Goal: Information Seeking & Learning: Learn about a topic

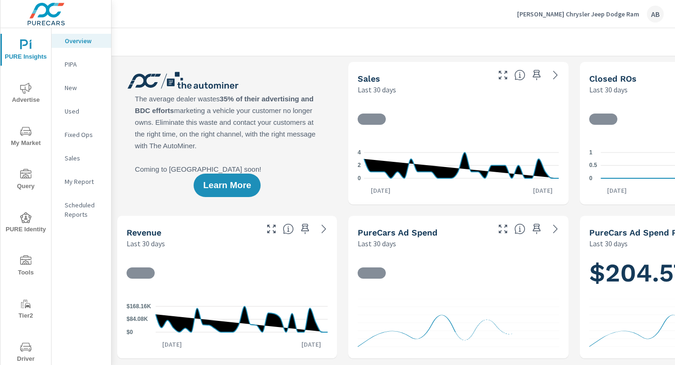
scroll to position [23, 0]
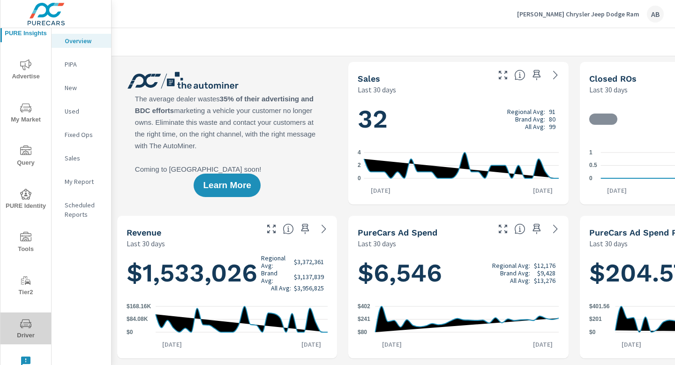
click at [28, 330] on span "Driver" at bounding box center [25, 329] width 45 height 23
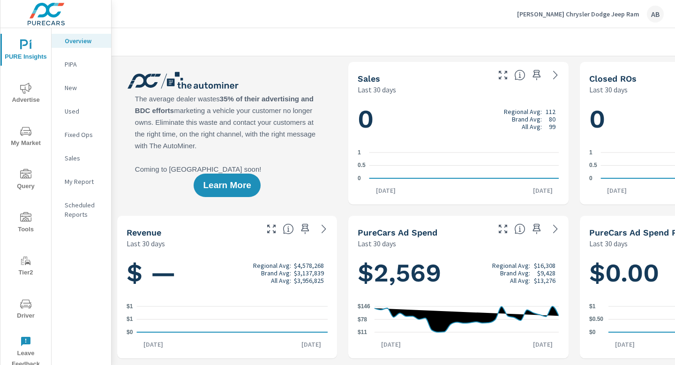
scroll to position [0, 0]
click at [26, 311] on span "Driver" at bounding box center [25, 309] width 45 height 23
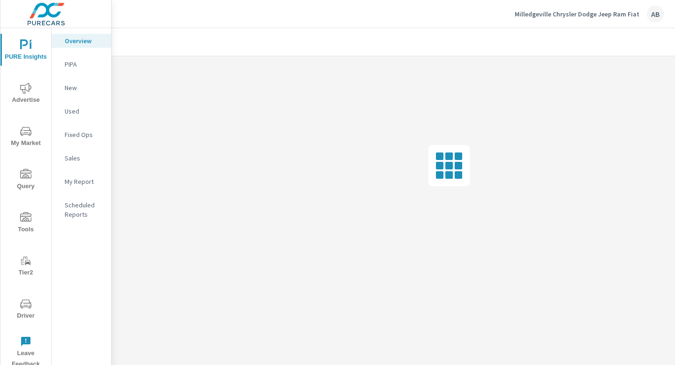
click at [29, 307] on icon "nav menu" at bounding box center [25, 303] width 11 height 9
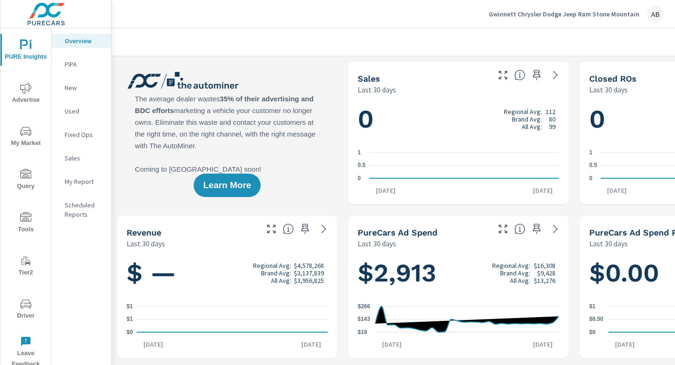
scroll to position [0, 0]
click at [22, 311] on span "Driver" at bounding box center [25, 309] width 45 height 23
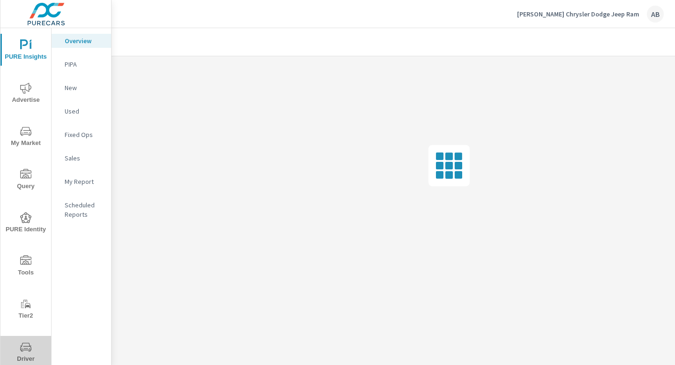
click at [24, 352] on span "Driver" at bounding box center [25, 352] width 45 height 23
click at [27, 310] on span "Driver" at bounding box center [25, 309] width 45 height 23
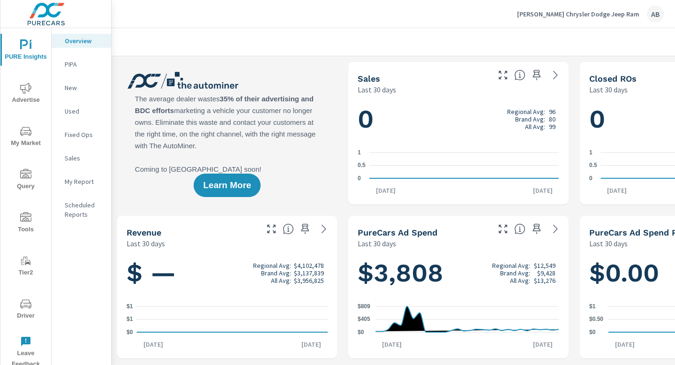
scroll to position [0, 0]
click at [27, 309] on span "Driver" at bounding box center [25, 309] width 45 height 23
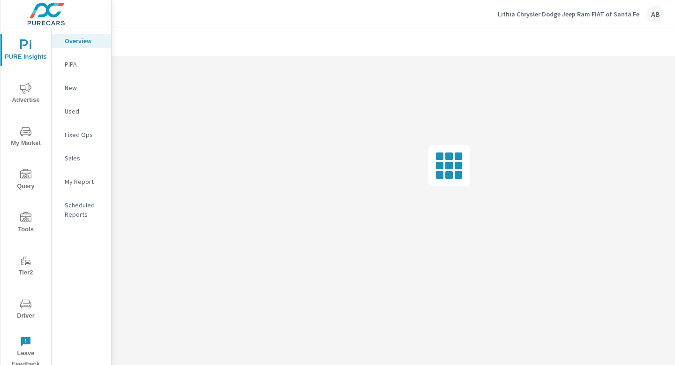
click at [26, 309] on span "Driver" at bounding box center [25, 309] width 45 height 23
click at [23, 308] on icon "nav menu" at bounding box center [25, 303] width 11 height 11
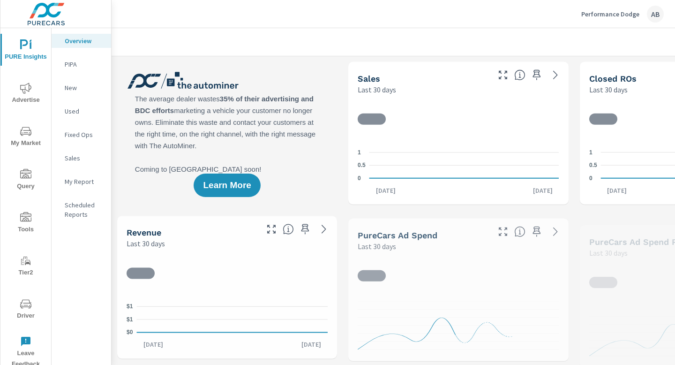
click at [25, 311] on span "Driver" at bounding box center [25, 309] width 45 height 23
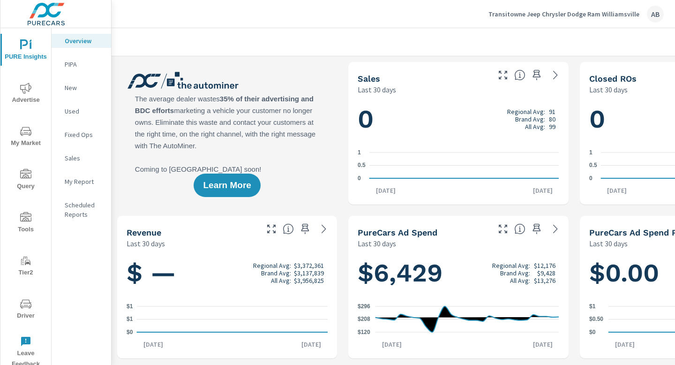
scroll to position [0, 0]
click at [22, 306] on icon "nav menu" at bounding box center [25, 303] width 11 height 9
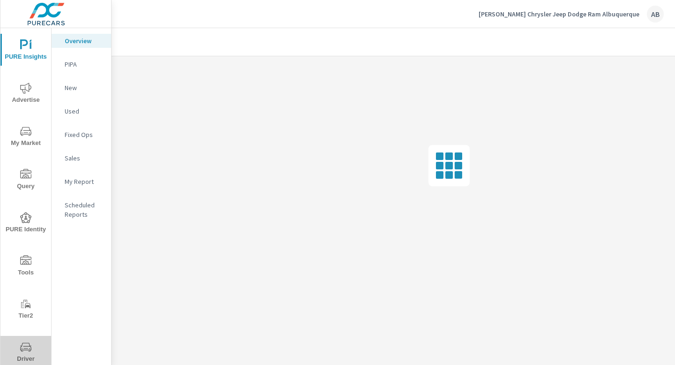
click at [25, 348] on icon "nav menu" at bounding box center [25, 346] width 11 height 11
click at [26, 304] on icon "nav menu" at bounding box center [25, 303] width 11 height 11
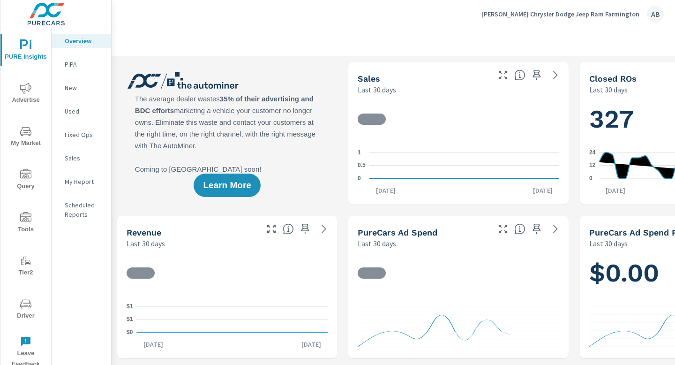
scroll to position [0, 0]
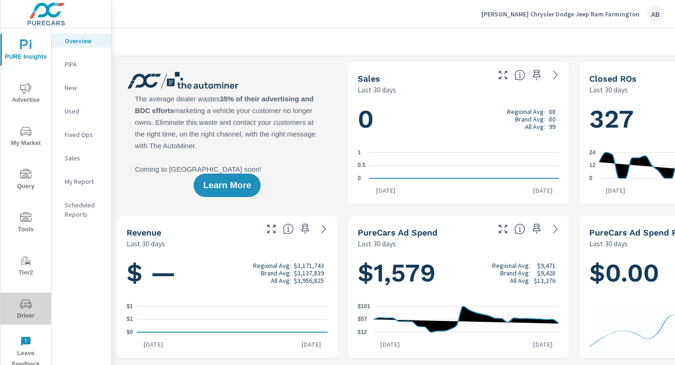
click at [27, 310] on span "Driver" at bounding box center [25, 309] width 45 height 23
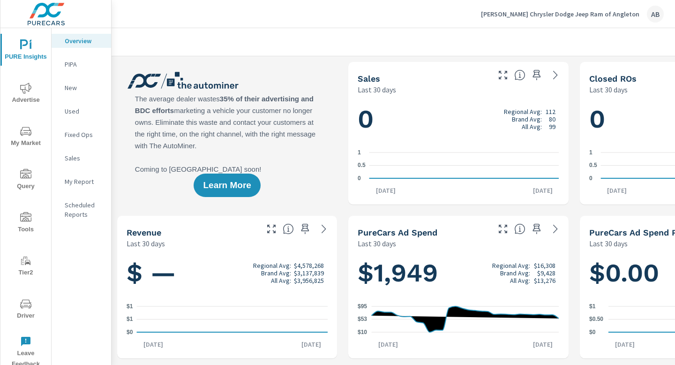
scroll to position [0, 0]
click at [24, 312] on span "Driver" at bounding box center [25, 309] width 45 height 23
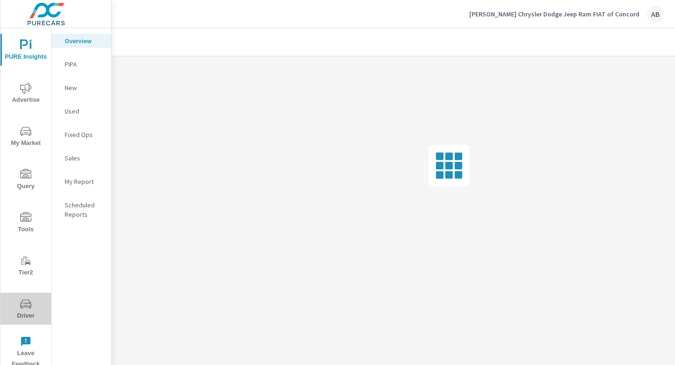
click at [27, 309] on span "Driver" at bounding box center [25, 309] width 45 height 23
click at [24, 310] on span "Driver" at bounding box center [25, 309] width 45 height 23
click at [26, 306] on icon "nav menu" at bounding box center [25, 303] width 11 height 9
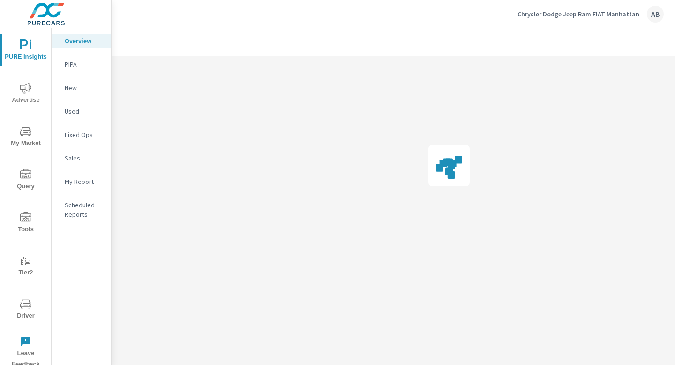
click at [27, 313] on span "Driver" at bounding box center [25, 309] width 45 height 23
click at [23, 313] on span "Driver" at bounding box center [25, 309] width 45 height 23
click at [30, 310] on span "Driver" at bounding box center [25, 309] width 45 height 23
click at [24, 310] on span "Driver" at bounding box center [25, 309] width 45 height 23
click at [20, 309] on span "Driver" at bounding box center [25, 309] width 45 height 23
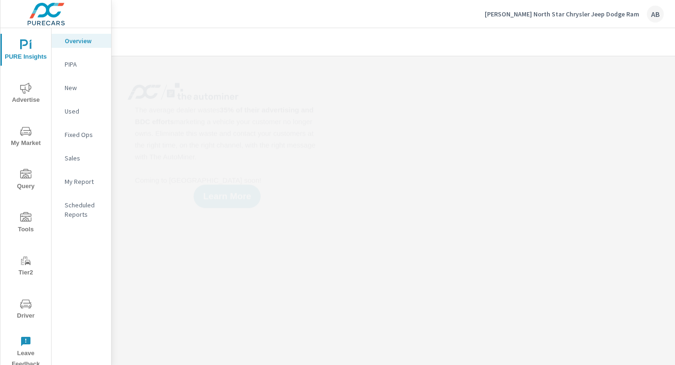
click at [23, 314] on span "Driver" at bounding box center [25, 309] width 45 height 23
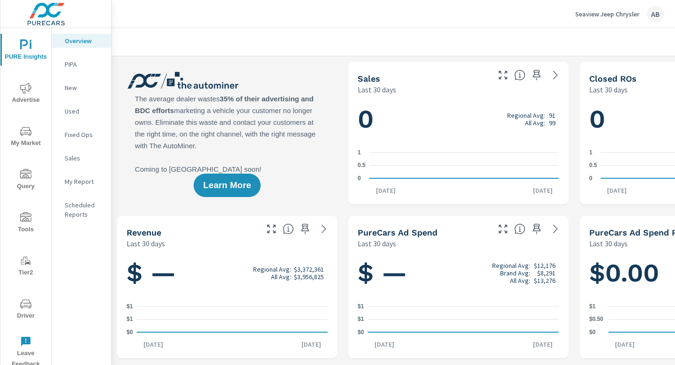
scroll to position [0, 0]
click at [25, 311] on span "Driver" at bounding box center [25, 309] width 45 height 23
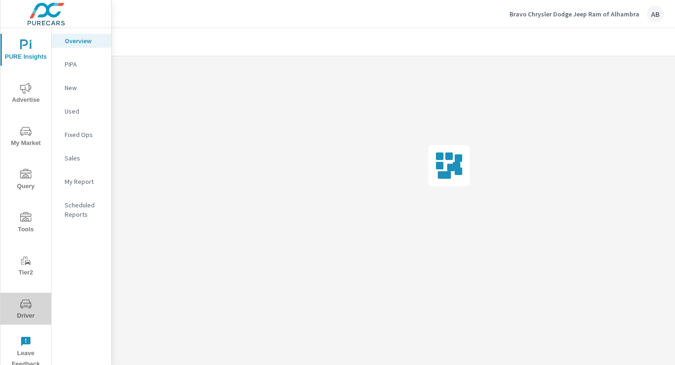
click at [30, 311] on span "Driver" at bounding box center [25, 309] width 45 height 23
click at [30, 310] on span "Driver" at bounding box center [25, 309] width 45 height 23
click at [22, 307] on icon "nav menu" at bounding box center [25, 303] width 11 height 9
click at [24, 311] on span "Driver" at bounding box center [25, 309] width 45 height 23
click at [24, 314] on span "Driver" at bounding box center [25, 309] width 45 height 23
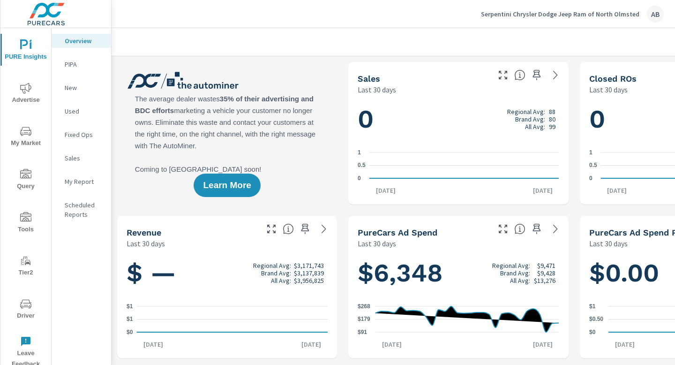
scroll to position [0, 0]
click at [24, 309] on span "Driver" at bounding box center [25, 309] width 45 height 23
click at [21, 306] on icon "nav menu" at bounding box center [25, 303] width 11 height 9
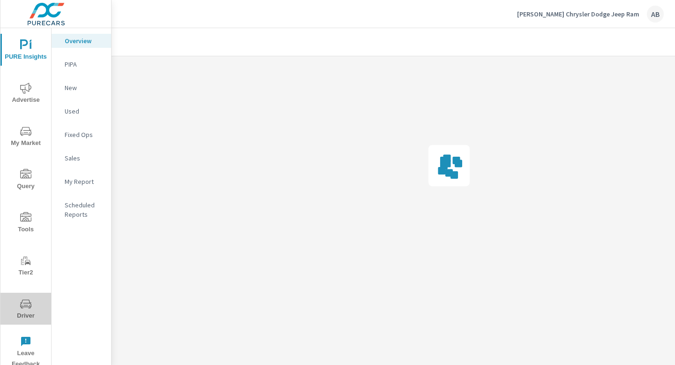
click at [25, 309] on icon "nav menu" at bounding box center [25, 303] width 11 height 11
click at [21, 310] on span "Driver" at bounding box center [25, 309] width 45 height 23
click at [26, 306] on icon "nav menu" at bounding box center [25, 303] width 11 height 11
click at [24, 308] on icon "nav menu" at bounding box center [25, 303] width 11 height 11
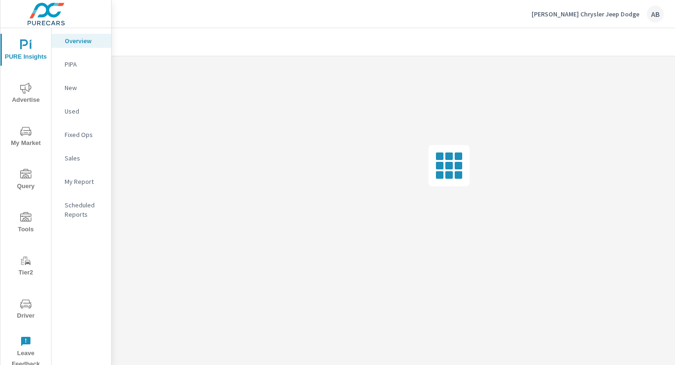
click at [24, 308] on icon "nav menu" at bounding box center [25, 303] width 11 height 11
click at [27, 312] on span "Driver" at bounding box center [25, 309] width 45 height 23
click at [29, 306] on icon "nav menu" at bounding box center [25, 303] width 11 height 11
click at [23, 306] on icon "nav menu" at bounding box center [25, 303] width 11 height 9
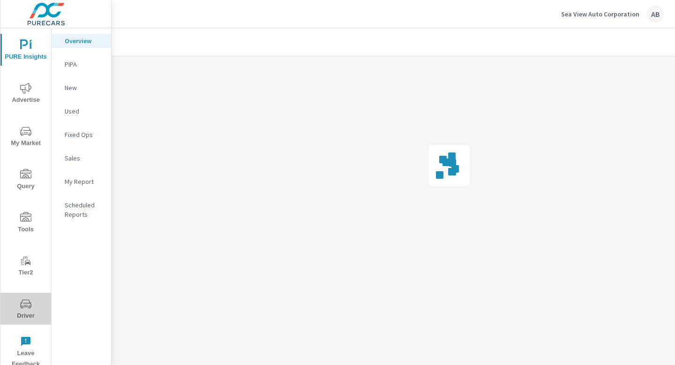
click at [26, 308] on icon "nav menu" at bounding box center [25, 303] width 11 height 11
click at [31, 307] on span "Driver" at bounding box center [25, 309] width 45 height 23
click at [25, 308] on icon "nav menu" at bounding box center [25, 303] width 11 height 11
click at [29, 311] on span "Driver" at bounding box center [25, 309] width 45 height 23
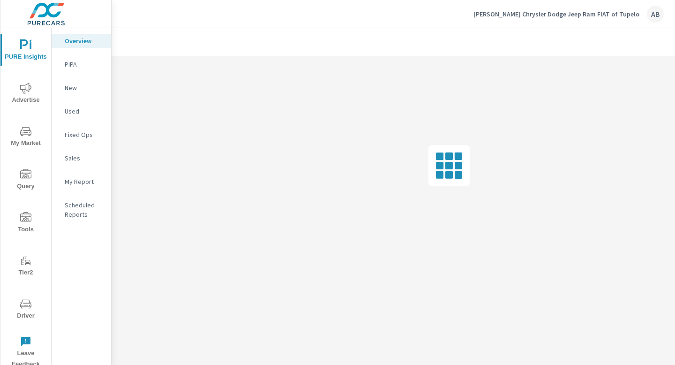
click at [28, 313] on span "Driver" at bounding box center [25, 309] width 45 height 23
click at [22, 308] on icon "nav menu" at bounding box center [25, 303] width 11 height 11
click at [22, 312] on span "Driver" at bounding box center [25, 309] width 45 height 23
click at [26, 313] on span "Driver" at bounding box center [25, 309] width 45 height 23
click at [21, 310] on span "Driver" at bounding box center [25, 309] width 45 height 23
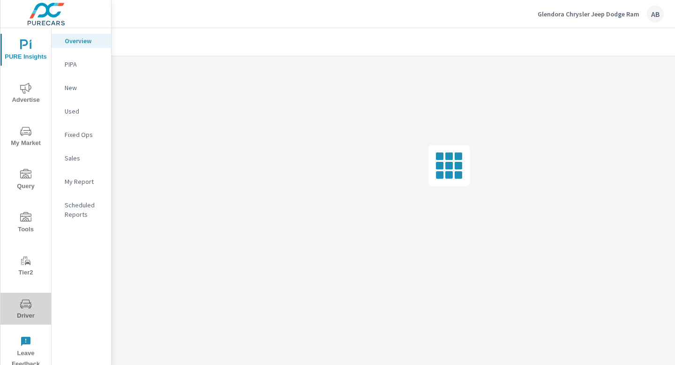
click at [23, 311] on span "Driver" at bounding box center [25, 309] width 45 height 23
click at [33, 316] on span "Driver" at bounding box center [25, 309] width 45 height 23
click at [22, 313] on span "Driver" at bounding box center [25, 309] width 45 height 23
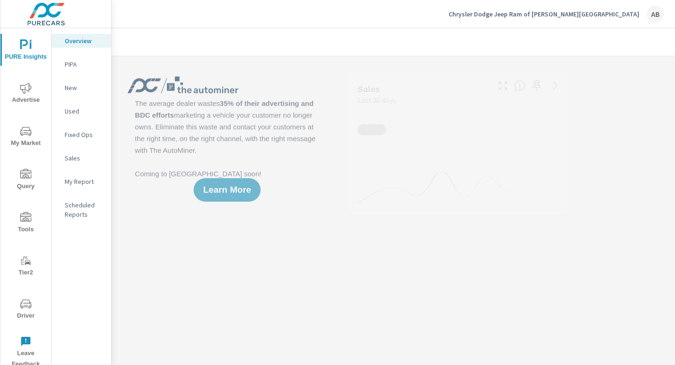
click at [24, 308] on icon "nav menu" at bounding box center [25, 303] width 11 height 11
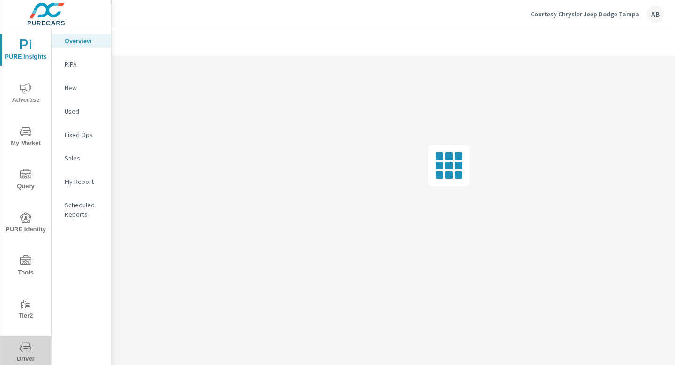
click at [22, 354] on span "Driver" at bounding box center [25, 352] width 45 height 23
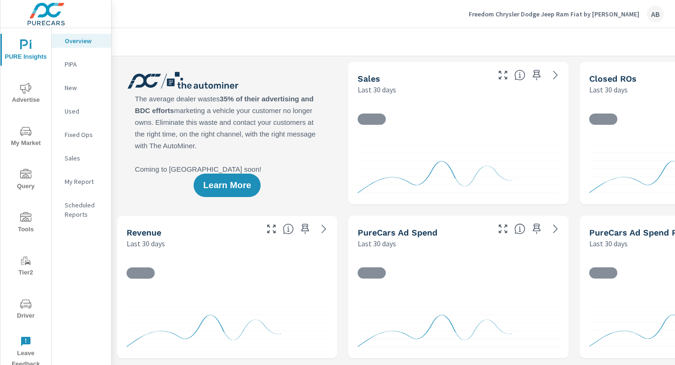
scroll to position [0, 0]
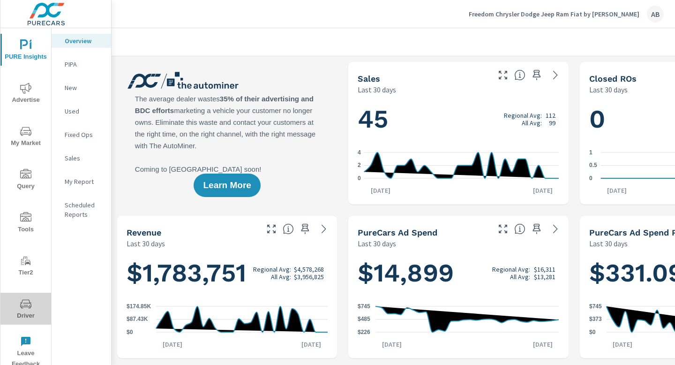
click at [30, 312] on span "Driver" at bounding box center [25, 309] width 45 height 23
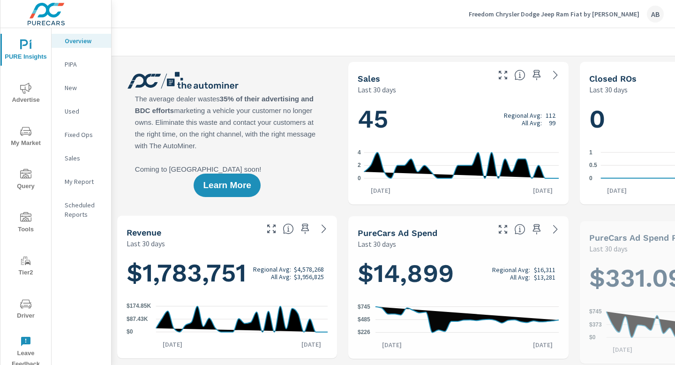
scroll to position [0, 0]
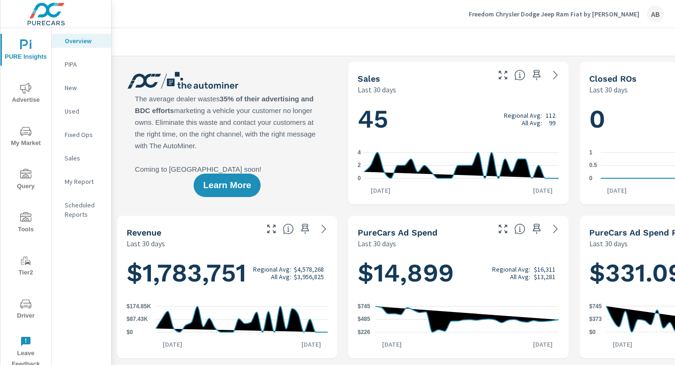
click at [22, 306] on icon "nav menu" at bounding box center [25, 303] width 11 height 11
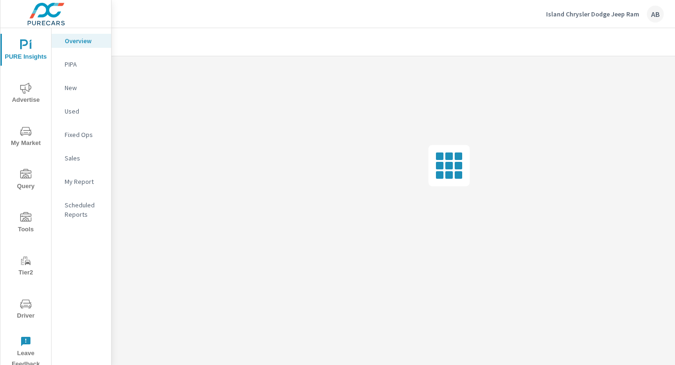
click at [28, 310] on span "Driver" at bounding box center [25, 309] width 45 height 23
click at [26, 310] on span "Driver" at bounding box center [25, 309] width 45 height 23
click at [24, 310] on span "Driver" at bounding box center [25, 309] width 45 height 23
click at [21, 309] on span "Driver" at bounding box center [25, 309] width 45 height 23
click at [25, 306] on icon "nav menu" at bounding box center [25, 303] width 11 height 11
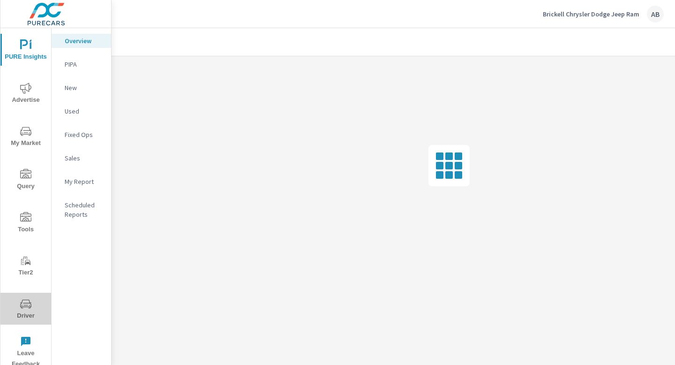
click at [30, 316] on span "Driver" at bounding box center [25, 309] width 45 height 23
click at [23, 309] on span "Driver" at bounding box center [25, 309] width 45 height 23
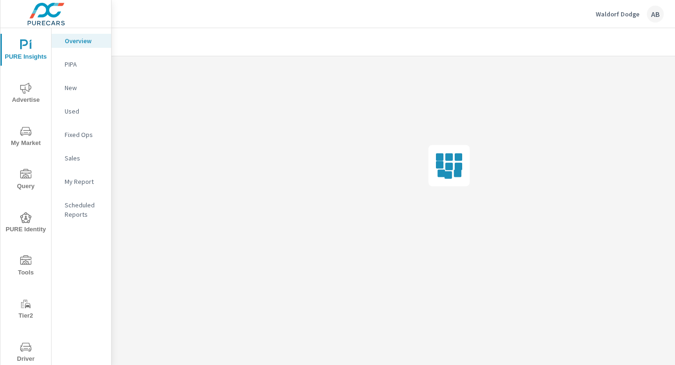
click at [28, 347] on icon "nav menu" at bounding box center [25, 346] width 11 height 11
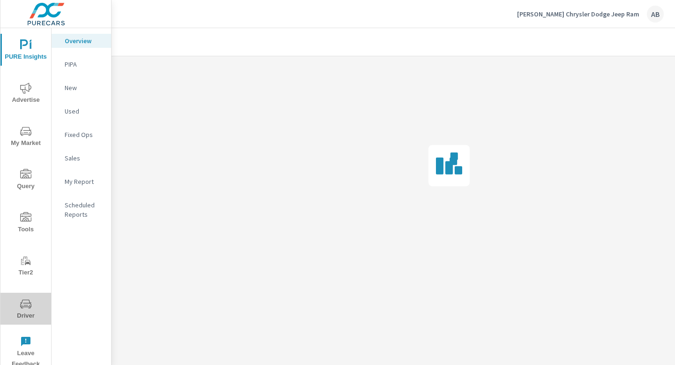
click at [21, 311] on span "Driver" at bounding box center [25, 309] width 45 height 23
click at [26, 310] on span "Driver" at bounding box center [25, 309] width 45 height 23
click at [30, 310] on span "Driver" at bounding box center [25, 309] width 45 height 23
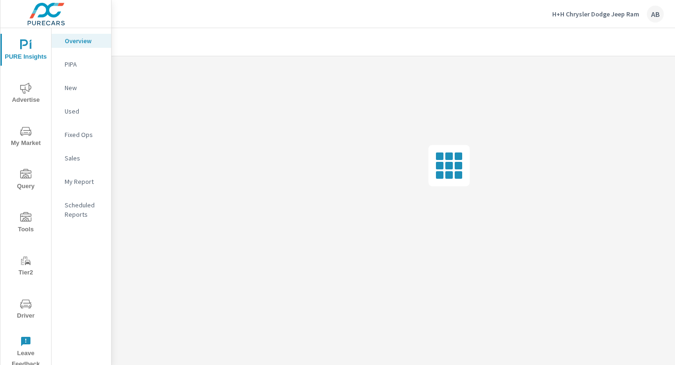
click at [28, 305] on icon "nav menu" at bounding box center [25, 303] width 11 height 11
click at [24, 308] on icon "nav menu" at bounding box center [25, 303] width 11 height 11
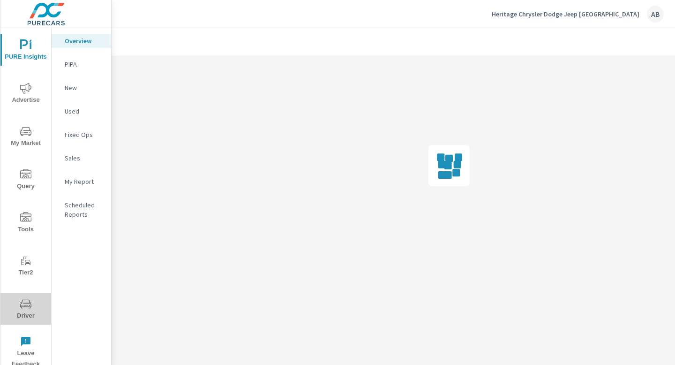
click at [25, 314] on span "Driver" at bounding box center [25, 309] width 45 height 23
click at [27, 308] on icon "nav menu" at bounding box center [25, 303] width 11 height 11
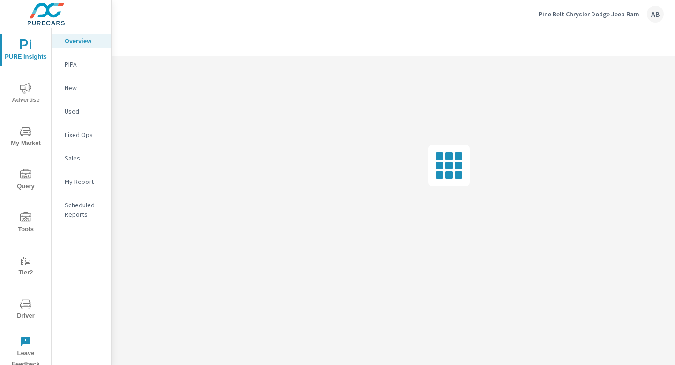
click at [23, 314] on span "Driver" at bounding box center [25, 309] width 45 height 23
click at [29, 311] on span "Driver" at bounding box center [25, 309] width 45 height 23
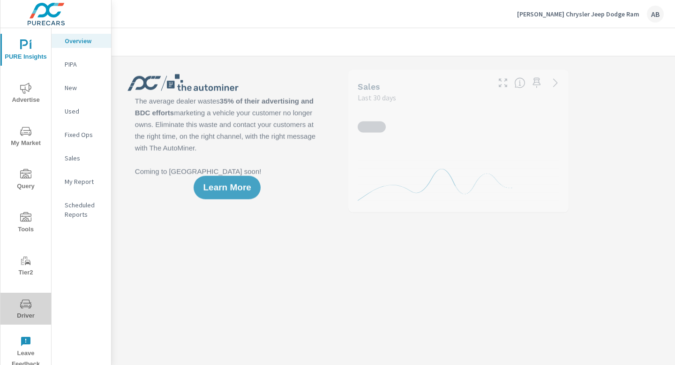
click at [21, 310] on span "Driver" at bounding box center [25, 309] width 45 height 23
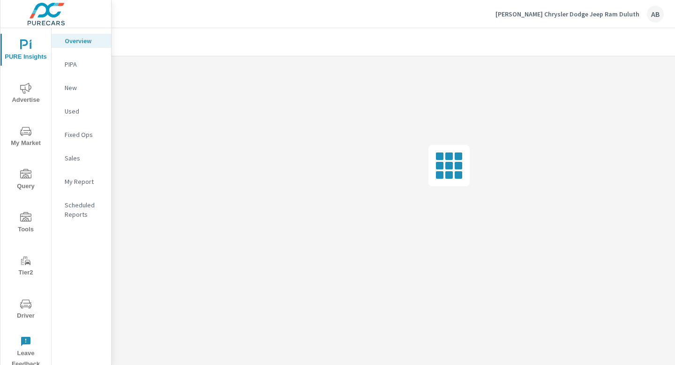
click at [28, 309] on span "Driver" at bounding box center [25, 309] width 45 height 23
click at [24, 308] on icon "nav menu" at bounding box center [25, 303] width 11 height 11
click at [22, 354] on span "Driver" at bounding box center [25, 352] width 45 height 23
click at [27, 350] on icon "nav menu" at bounding box center [25, 346] width 11 height 11
click at [23, 313] on span "Driver" at bounding box center [25, 309] width 45 height 23
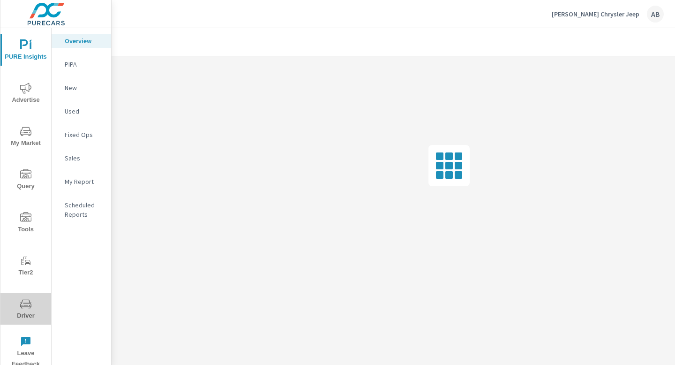
click at [29, 315] on span "Driver" at bounding box center [25, 309] width 45 height 23
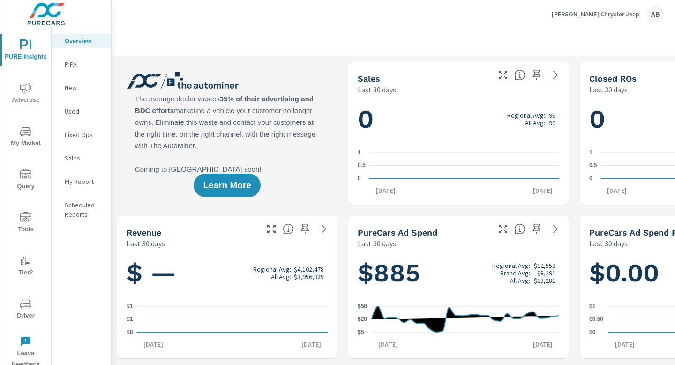
click at [22, 307] on icon "nav menu" at bounding box center [25, 303] width 11 height 11
click at [26, 306] on icon "nav menu" at bounding box center [25, 303] width 11 height 11
